Goal: Information Seeking & Learning: Check status

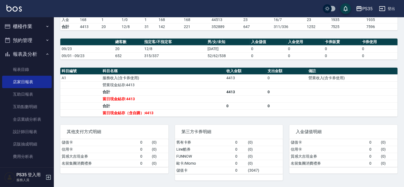
scroll to position [139, 0]
click at [25, 131] on link "設計師日報表" at bounding box center [26, 131] width 49 height 12
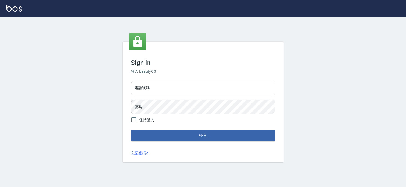
drag, startPoint x: 0, startPoint y: 0, endPoint x: 174, endPoint y: 81, distance: 191.9
click at [174, 81] on input "電話號碼" at bounding box center [203, 88] width 144 height 15
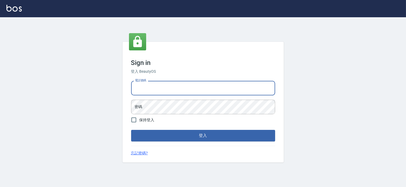
type input "037465197"
click at [173, 130] on button "登入" at bounding box center [203, 135] width 144 height 11
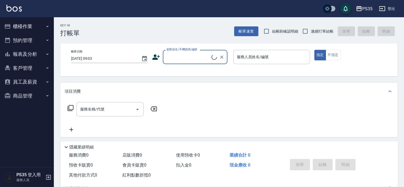
click at [20, 55] on button "報表及分析" at bounding box center [26, 54] width 49 height 14
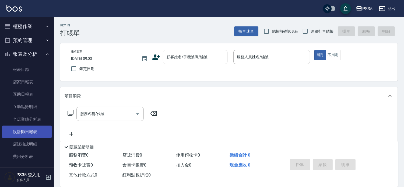
click at [28, 127] on link "設計師日報表" at bounding box center [26, 131] width 49 height 12
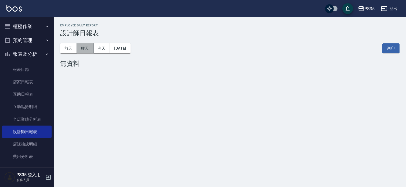
click at [77, 50] on button "昨天" at bounding box center [85, 48] width 17 height 10
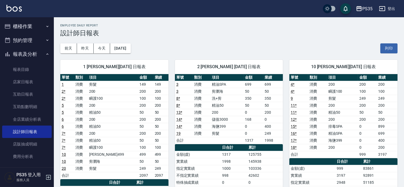
scroll to position [30, 0]
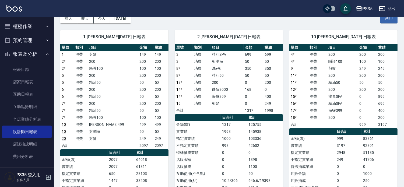
click at [19, 94] on link "互助日報表" at bounding box center [26, 94] width 49 height 12
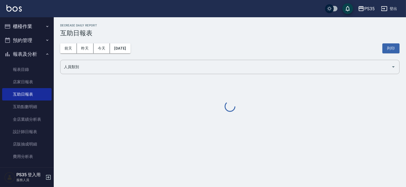
click at [86, 39] on div "[DATE] [DATE] [DATE] [DATE] 列印" at bounding box center [230, 48] width 340 height 23
click at [87, 44] on button "昨天" at bounding box center [85, 48] width 17 height 10
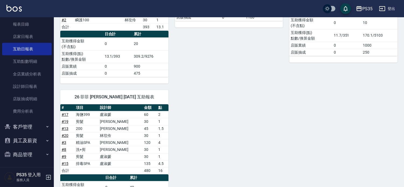
scroll to position [149, 0]
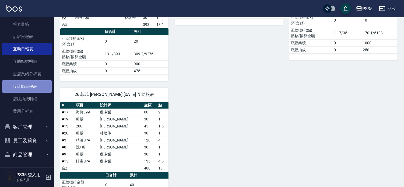
click at [31, 90] on link "設計師日報表" at bounding box center [26, 86] width 49 height 12
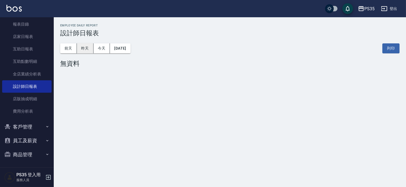
click at [82, 49] on button "昨天" at bounding box center [85, 48] width 17 height 10
